Goal: Information Seeking & Learning: Learn about a topic

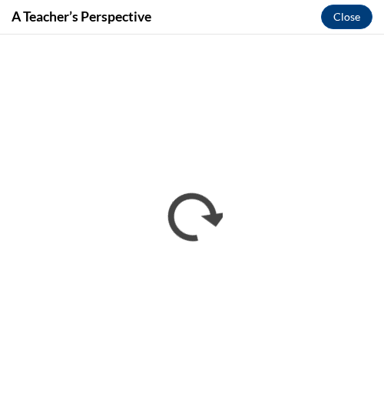
scroll to position [1020, 0]
